Goal: Information Seeking & Learning: Learn about a topic

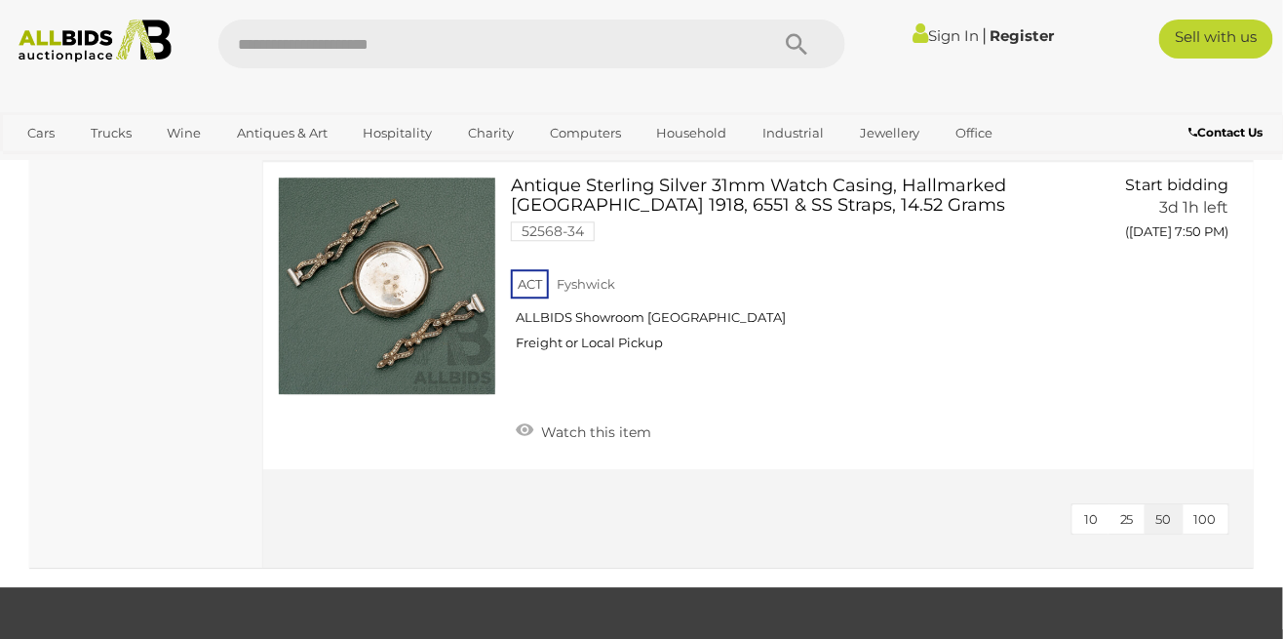
scroll to position [1425, 0]
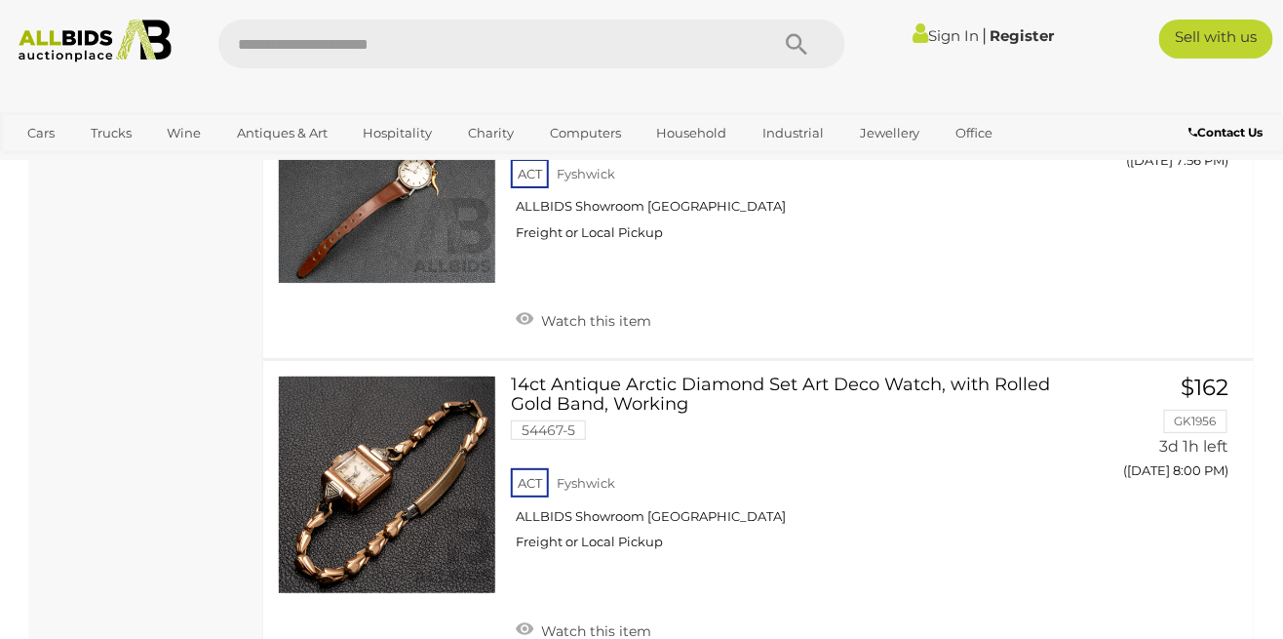
scroll to position [2157, 0]
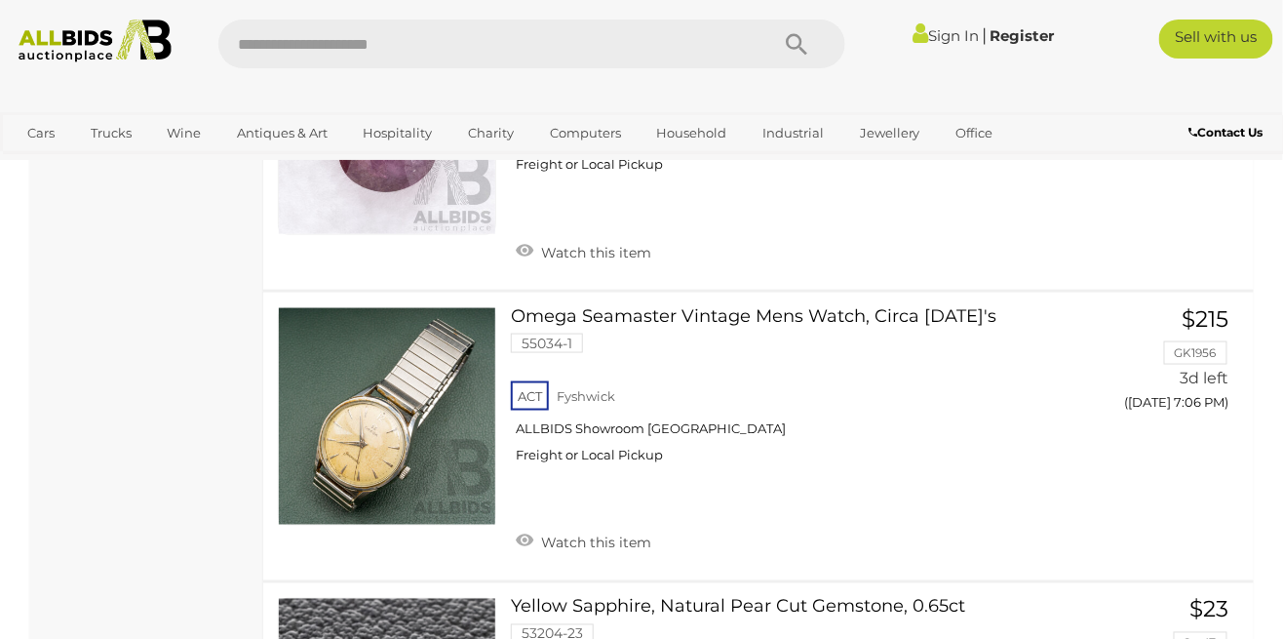
scroll to position [14132, 0]
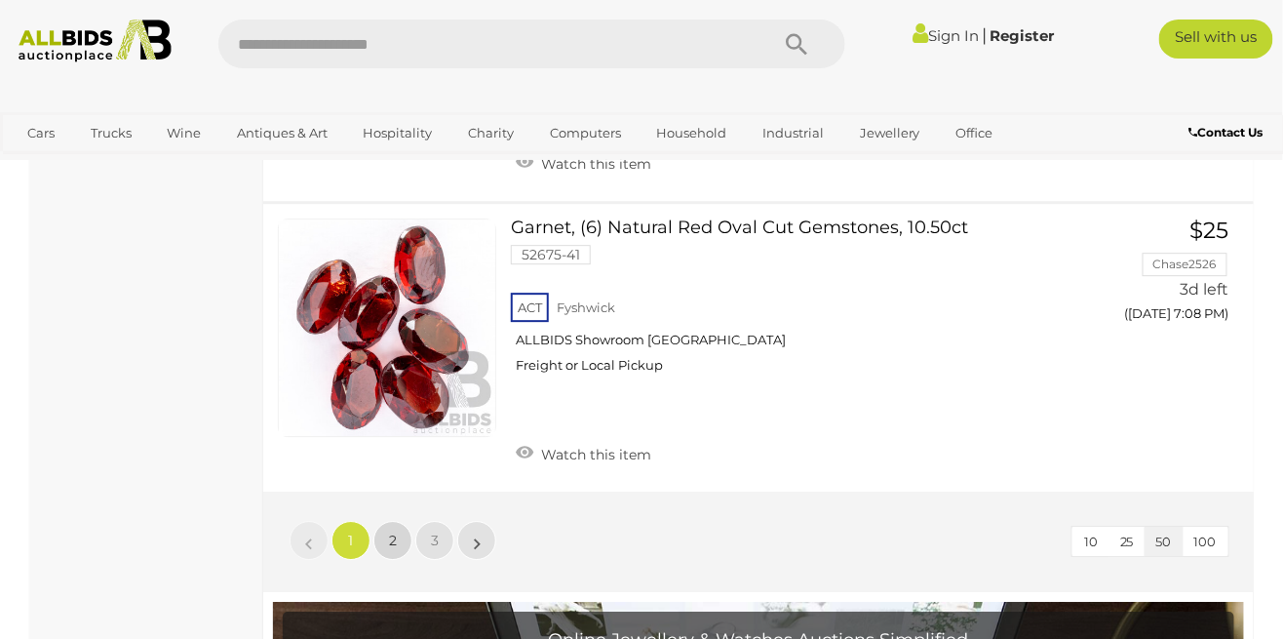
click at [392, 531] on span "2" at bounding box center [393, 540] width 8 height 18
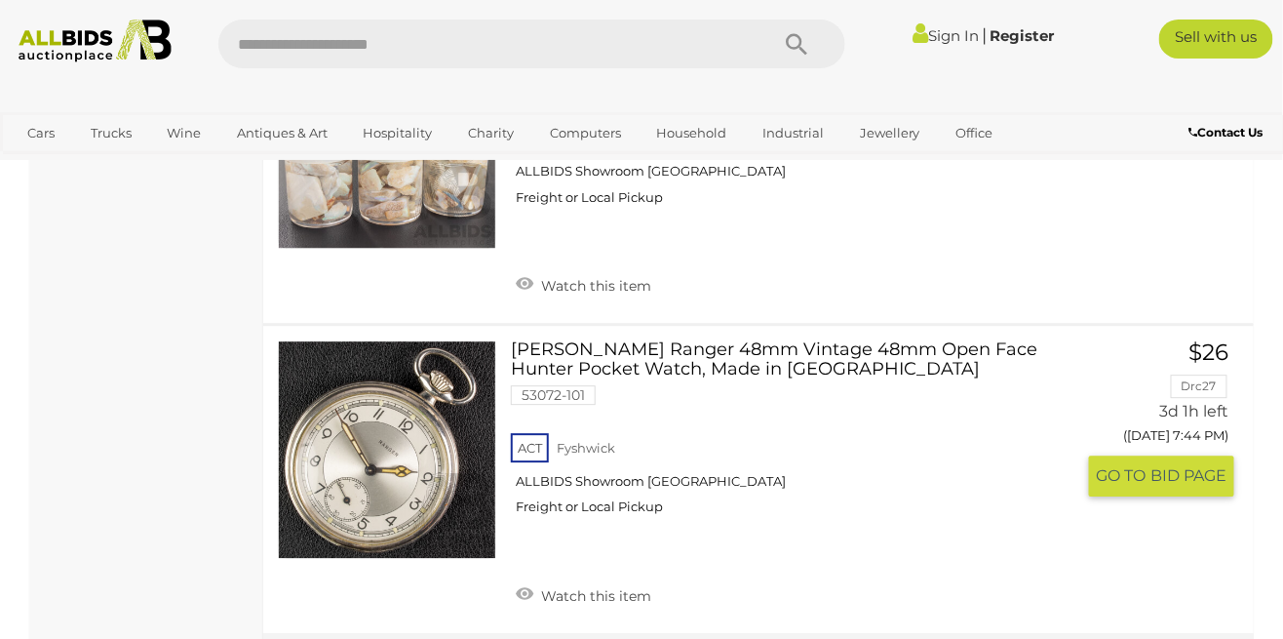
scroll to position [14977, 0]
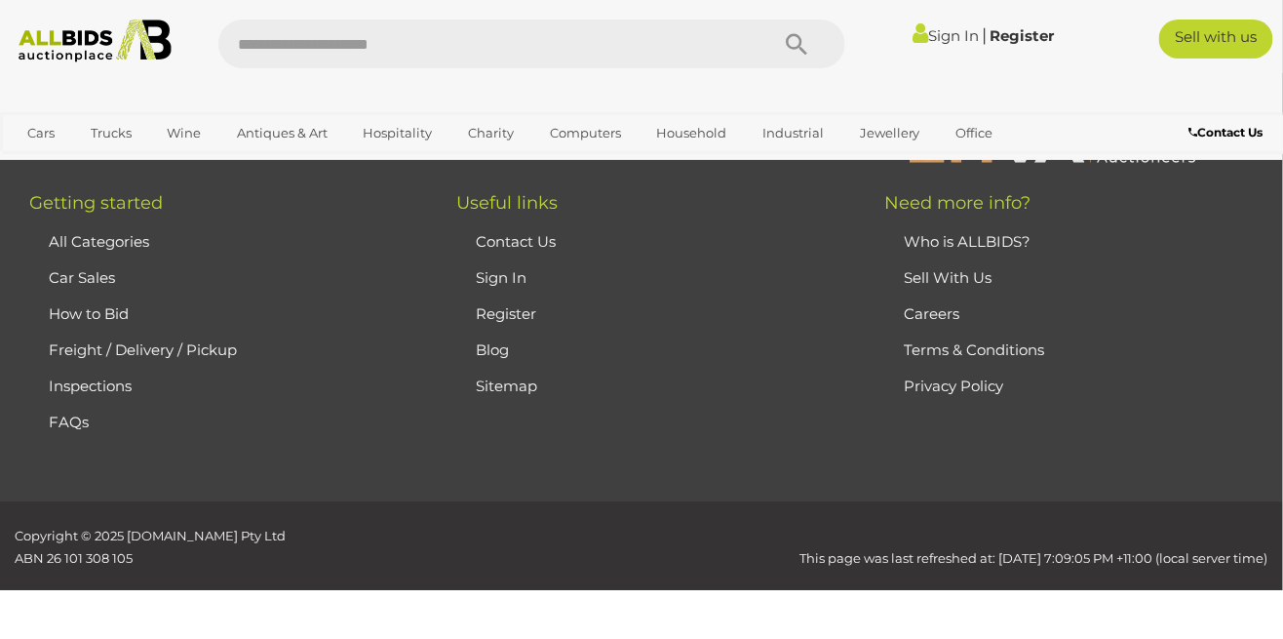
scroll to position [421, 0]
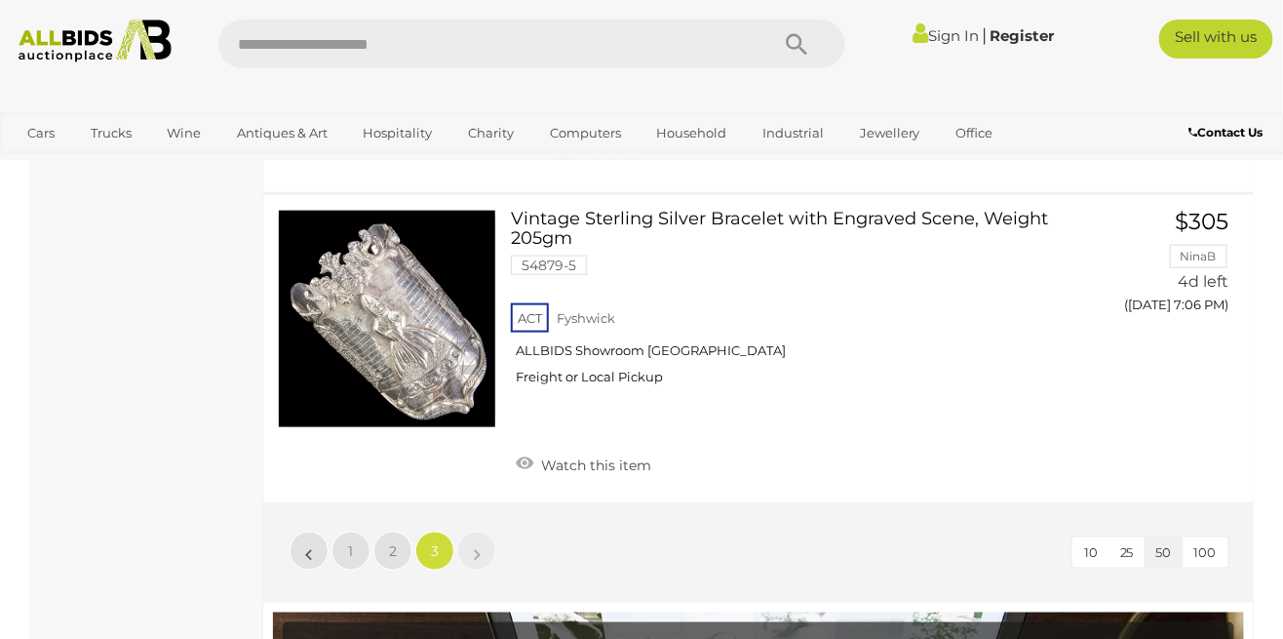
scroll to position [5053, 0]
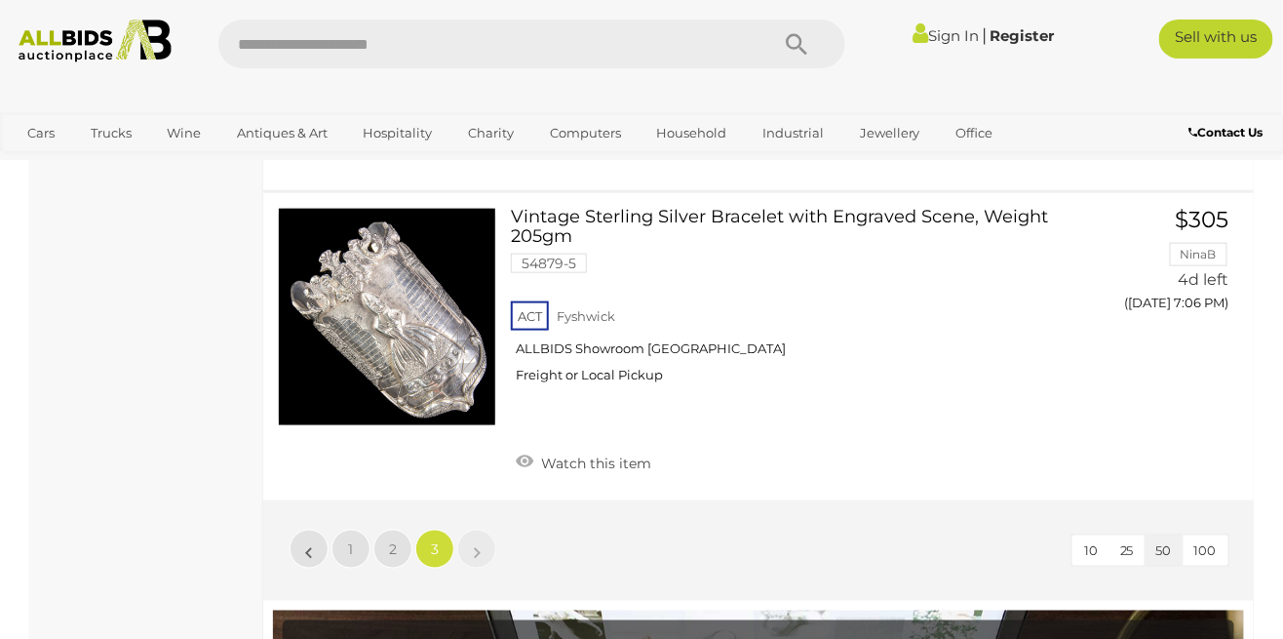
click at [466, 529] on link "»" at bounding box center [476, 548] width 39 height 39
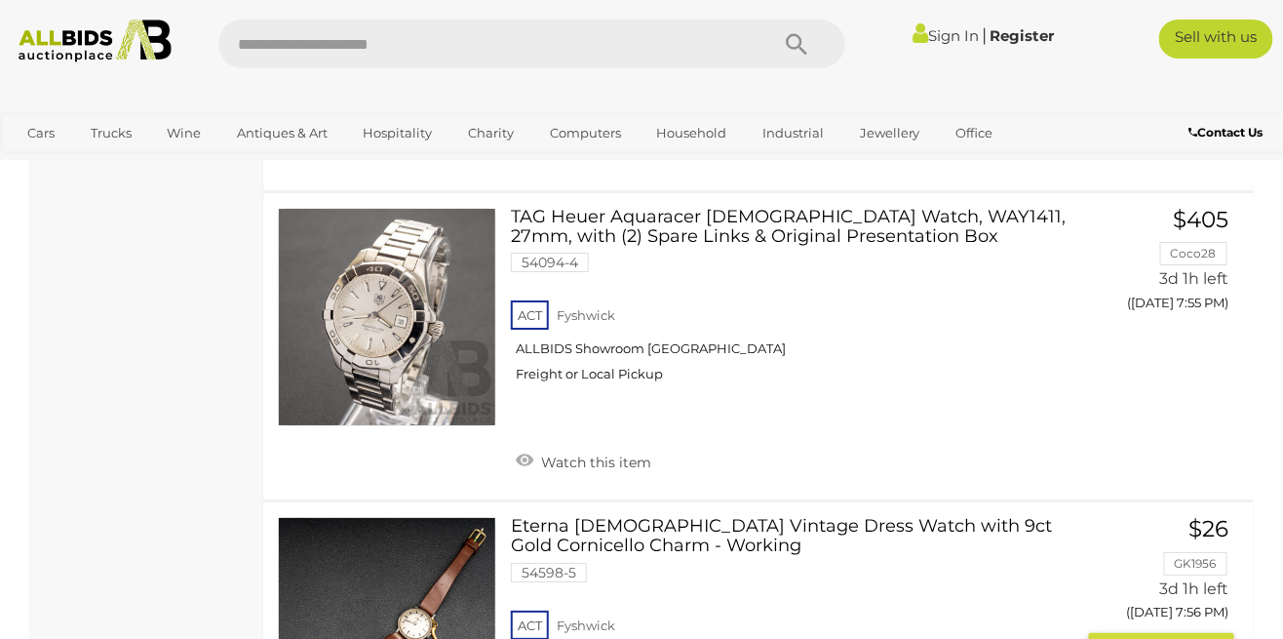
scroll to position [1961, 0]
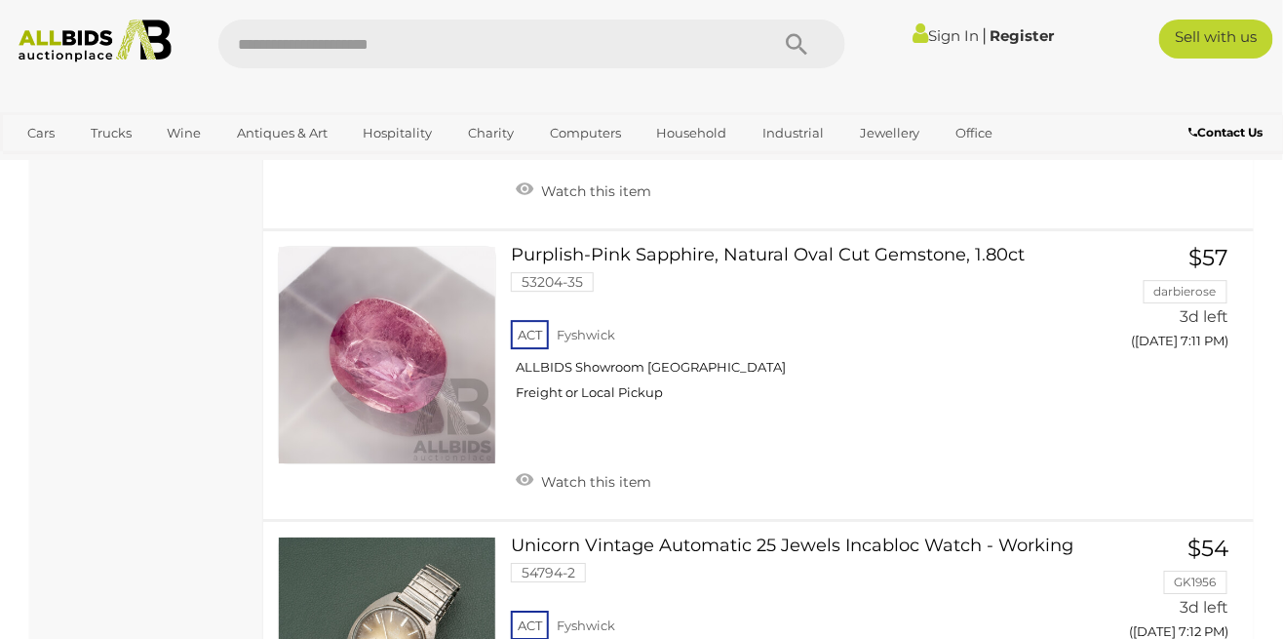
scroll to position [429, 0]
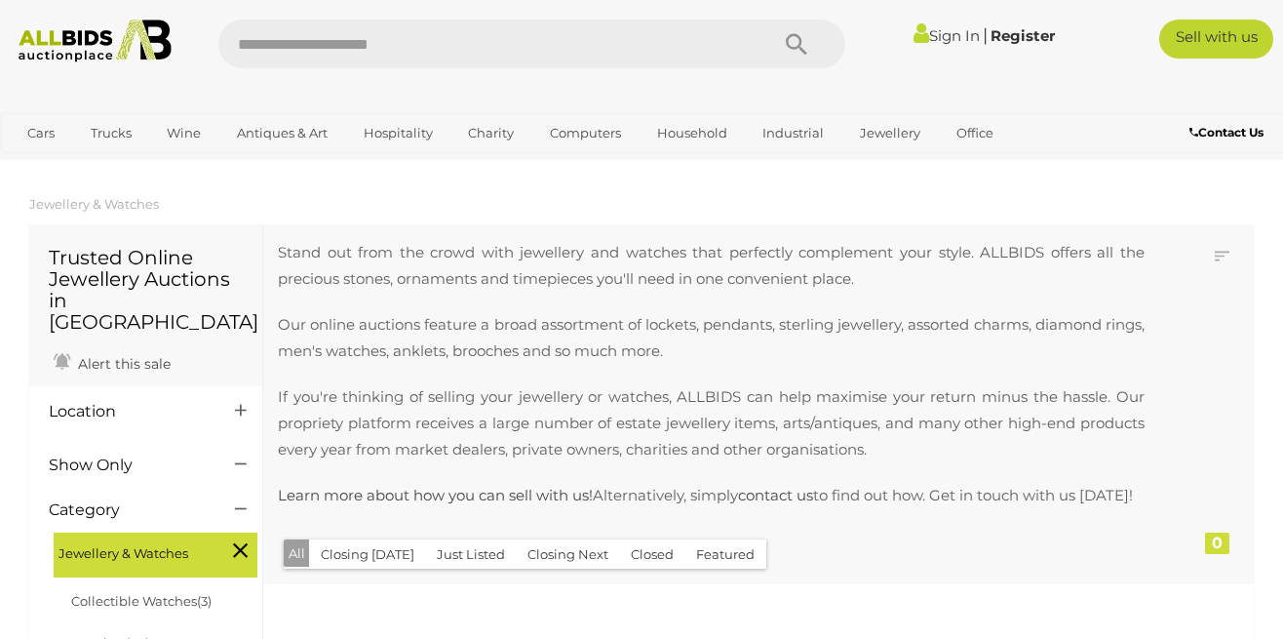
scroll to position [429, 0]
